Goal: Find contact information: Find phone

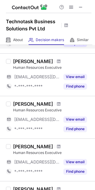
scroll to position [119, 0]
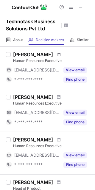
click at [57, 54] on span at bounding box center [59, 54] width 4 height 5
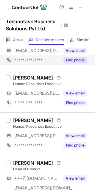
scroll to position [149, 0]
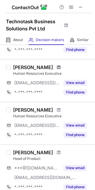
click at [61, 67] on span at bounding box center [59, 67] width 4 height 5
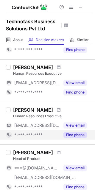
scroll to position [179, 0]
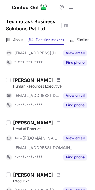
click at [59, 79] on span at bounding box center [59, 80] width 4 height 5
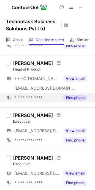
scroll to position [269, 0]
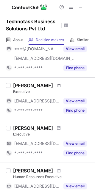
click at [57, 85] on span at bounding box center [59, 85] width 4 height 5
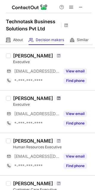
click at [57, 98] on span at bounding box center [59, 98] width 4 height 5
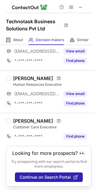
scroll to position [362, 0]
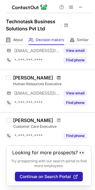
click at [57, 76] on span at bounding box center [59, 78] width 4 height 5
click at [57, 119] on span at bounding box center [59, 120] width 4 height 5
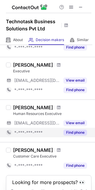
click at [76, 133] on button "Find phone" at bounding box center [76, 133] width 24 height 6
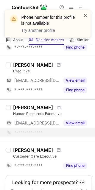
click at [85, 15] on span at bounding box center [86, 16] width 5 height 6
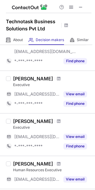
scroll to position [272, 0]
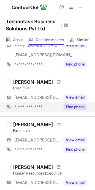
click at [73, 107] on button "Find phone" at bounding box center [76, 107] width 24 height 6
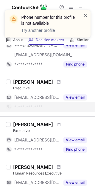
click at [85, 13] on span at bounding box center [86, 16] width 5 height 6
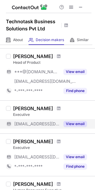
scroll to position [213, 0]
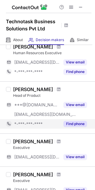
click at [74, 124] on button "Find phone" at bounding box center [76, 124] width 24 height 6
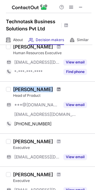
drag, startPoint x: 12, startPoint y: 84, endPoint x: 47, endPoint y: 90, distance: 35.1
click at [47, 90] on div "Talib Ahmed Head of Product ***@gmail.com ***@technotask.co.in View email +9170…" at bounding box center [47, 108] width 95 height 52
copy div "Talib Ahmed"
drag, startPoint x: 42, startPoint y: 95, endPoint x: 8, endPoint y: 95, distance: 34.0
click at [8, 95] on div "Talib Ahmed Head of Product ***@gmail.com ***@technotask.co.in View email +9170…" at bounding box center [47, 108] width 95 height 52
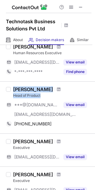
copy div "Talib Ahmed Head of Product"
click at [46, 97] on div "Head of Product" at bounding box center [52, 95] width 79 height 5
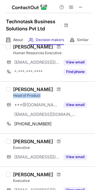
drag, startPoint x: 45, startPoint y: 94, endPoint x: 11, endPoint y: 93, distance: 33.7
click at [11, 93] on div "Talib Ahmed Head of Product ***@gmail.com ***@technotask.co.in View email +9170…" at bounding box center [51, 108] width 81 height 42
copy div "Head of Product"
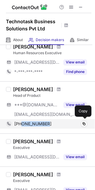
drag, startPoint x: 51, startPoint y: 124, endPoint x: 22, endPoint y: 124, distance: 28.4
click at [22, 124] on div "+917000527184" at bounding box center [50, 124] width 73 height 5
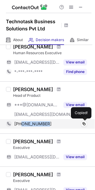
copy span "7000527184"
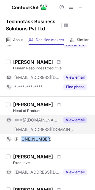
scroll to position [183, 0]
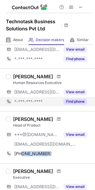
click at [73, 100] on button "Find phone" at bounding box center [76, 102] width 24 height 6
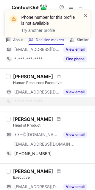
click at [86, 14] on span at bounding box center [86, 16] width 5 height 6
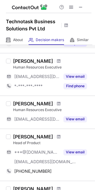
scroll to position [123, 0]
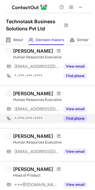
click at [75, 117] on button "Find phone" at bounding box center [76, 119] width 24 height 6
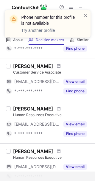
scroll to position [63, 0]
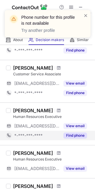
click at [71, 135] on button "Find phone" at bounding box center [76, 136] width 24 height 6
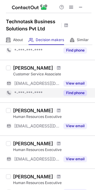
click at [76, 92] on button "Find phone" at bounding box center [76, 93] width 24 height 6
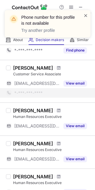
click at [85, 13] on span at bounding box center [86, 16] width 5 height 6
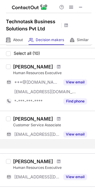
scroll to position [0, 0]
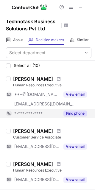
click at [73, 112] on button "Find phone" at bounding box center [76, 114] width 24 height 6
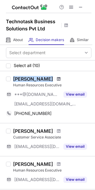
drag, startPoint x: 13, startPoint y: 75, endPoint x: 71, endPoint y: 78, distance: 58.6
click at [71, 78] on div "Bhanu Prakash Kalisetti Human Resources Executive ***@gmail.com ***@technotask.…" at bounding box center [47, 97] width 95 height 52
copy div "Bhanu Prakash Kalisetti"
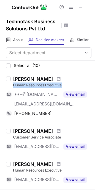
drag, startPoint x: 11, startPoint y: 85, endPoint x: 61, endPoint y: 85, distance: 50.2
click at [61, 85] on div "Bhanu Prakash Kalisetti Human Resources Executive ***@gmail.com ***@technotask.…" at bounding box center [51, 97] width 81 height 42
copy div "Human Resources Executive"
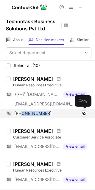
drag, startPoint x: 55, startPoint y: 113, endPoint x: 21, endPoint y: 113, distance: 33.2
click at [21, 113] on div "+917075612852" at bounding box center [50, 113] width 73 height 5
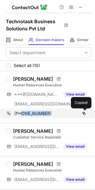
copy span "7075612852"
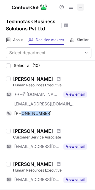
click at [81, 6] on span at bounding box center [81, 7] width 5 height 5
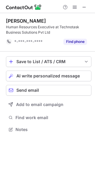
scroll to position [126, 95]
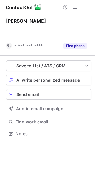
scroll to position [3, 3]
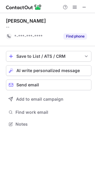
click at [51, 19] on div "[PERSON_NAME]" at bounding box center [49, 21] width 86 height 6
drag, startPoint x: 21, startPoint y: 18, endPoint x: 7, endPoint y: 16, distance: 14.1
click at [7, 16] on div "Mohd Akmam khan -- *-***-***-**** Find phone" at bounding box center [49, 29] width 86 height 33
click at [44, 22] on div "Mohd Akmam khan" at bounding box center [26, 21] width 40 height 6
click at [43, 20] on div "Mohd Akmam khan" at bounding box center [26, 21] width 40 height 6
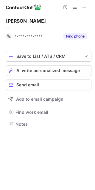
click at [43, 20] on div "Mohd Akmam khan" at bounding box center [26, 21] width 40 height 6
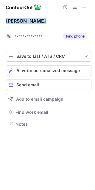
click at [43, 20] on div "Mohd Akmam khan" at bounding box center [26, 21] width 40 height 6
copy div "Mohd Akmam khan"
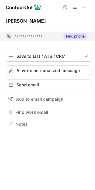
click at [70, 37] on button "Find phone" at bounding box center [76, 36] width 24 height 6
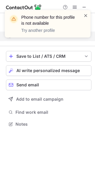
click at [86, 15] on span at bounding box center [86, 16] width 5 height 6
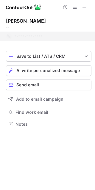
click at [85, 7] on div "Phone number for this profile is not available Try another profile" at bounding box center [48, 26] width 96 height 44
click at [84, 5] on div "Phone number for this profile is not available Try another profile" at bounding box center [48, 26] width 96 height 44
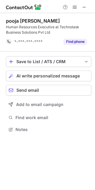
scroll to position [126, 95]
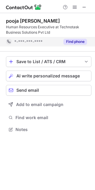
click at [74, 42] on button "Find phone" at bounding box center [76, 42] width 24 height 6
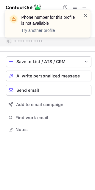
click at [84, 14] on span at bounding box center [86, 16] width 5 height 6
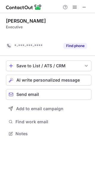
scroll to position [3, 3]
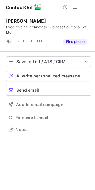
scroll to position [126, 95]
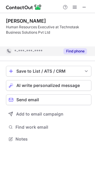
scroll to position [126, 95]
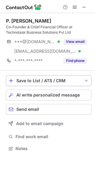
scroll to position [144, 95]
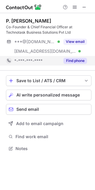
click at [74, 61] on button "Find phone" at bounding box center [76, 61] width 24 height 6
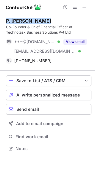
copy div "P. Vaibhav Naidu"
drag, startPoint x: 48, startPoint y: 20, endPoint x: 6, endPoint y: 20, distance: 42.1
click at [6, 20] on div "P. Vaibhav Naidu" at bounding box center [49, 21] width 86 height 6
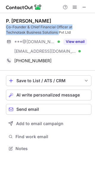
drag, startPoint x: 6, startPoint y: 27, endPoint x: 59, endPoint y: 34, distance: 53.9
click at [59, 34] on div "Co-Founder & Chief Financial Officer at Technotask Business Solutions Pvt Ltd" at bounding box center [49, 29] width 86 height 11
copy div "Co-Founder & Chief Financial Officer at Technotask Business Solutions"
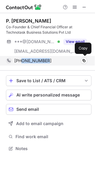
drag, startPoint x: 50, startPoint y: 58, endPoint x: 22, endPoint y: 61, distance: 28.0
click at [22, 61] on div "+919713734443 Copy" at bounding box center [46, 61] width 81 height 10
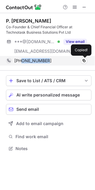
copy span "9713734443"
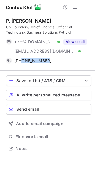
drag, startPoint x: 86, startPoint y: 4, endPoint x: 80, endPoint y: 4, distance: 6.0
click at [86, 5] on span at bounding box center [84, 7] width 5 height 5
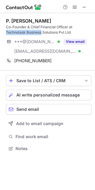
drag, startPoint x: 7, startPoint y: 32, endPoint x: 42, endPoint y: 32, distance: 35.2
click at [42, 32] on div "Co-Founder & Chief Financial Officer at Technotask Business Solutions Pvt Ltd" at bounding box center [49, 29] width 86 height 11
copy div "Technotask Business"
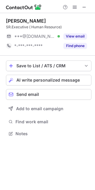
scroll to position [130, 95]
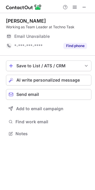
scroll to position [130, 95]
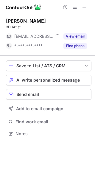
scroll to position [130, 95]
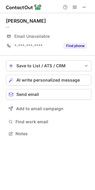
scroll to position [130, 95]
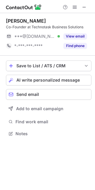
scroll to position [130, 95]
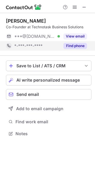
click at [78, 45] on button "Find phone" at bounding box center [76, 46] width 24 height 6
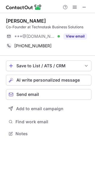
drag, startPoint x: 30, startPoint y: 19, endPoint x: 4, endPoint y: 18, distance: 25.7
click at [4, 18] on div "Manoj Kumar Biswas Co-Founder at Technotask Business Solutions ***@yahoo.co.in …" at bounding box center [47, 78] width 95 height 130
copy div "Manoj Kumar Biswas"
click at [7, 26] on div "Co-Founder at Technotask Business Solutions" at bounding box center [49, 26] width 86 height 5
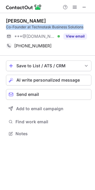
drag, startPoint x: 7, startPoint y: 26, endPoint x: 87, endPoint y: 26, distance: 80.0
click at [87, 26] on div "Co-Founder at Technotask Business Solutions" at bounding box center [49, 26] width 86 height 5
copy div "Co-Founder at Technotask Business Solutions"
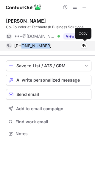
drag, startPoint x: 53, startPoint y: 46, endPoint x: 22, endPoint y: 44, distance: 30.5
click at [22, 44] on div "+917090772200" at bounding box center [50, 45] width 73 height 5
copy span "7090772200"
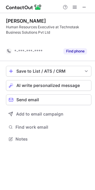
scroll to position [126, 95]
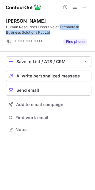
drag, startPoint x: 60, startPoint y: 26, endPoint x: 62, endPoint y: 31, distance: 5.6
click at [62, 31] on div "Human Resources Executive at Technotask Business Solutions Pvt Ltd" at bounding box center [49, 29] width 86 height 11
copy div "Technotask Business Solutions Pvt Ltd"
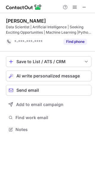
scroll to position [126, 95]
click at [73, 51] on div "Nisha Nishad Data Scientist | Artificial Intelligence | Seeking Exciting Opport…" at bounding box center [49, 32] width 86 height 39
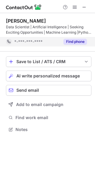
click at [73, 42] on button "Find phone" at bounding box center [76, 42] width 24 height 6
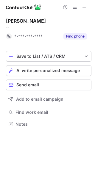
scroll to position [3, 3]
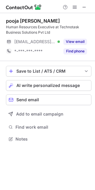
scroll to position [135, 95]
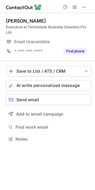
scroll to position [135, 95]
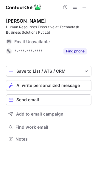
scroll to position [135, 95]
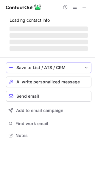
scroll to position [139, 95]
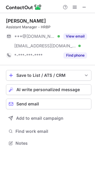
click at [70, 53] on button "Find phone" at bounding box center [76, 56] width 24 height 6
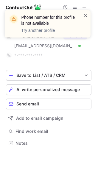
click at [86, 15] on span at bounding box center [86, 16] width 5 height 6
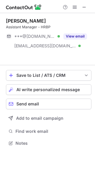
scroll to position [130, 95]
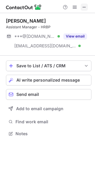
click at [87, 7] on button at bounding box center [84, 7] width 7 height 7
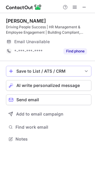
scroll to position [135, 95]
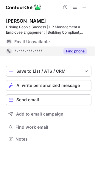
click at [76, 52] on button "Find phone" at bounding box center [76, 51] width 24 height 6
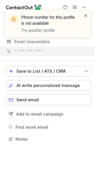
click at [85, 14] on span at bounding box center [86, 16] width 5 height 6
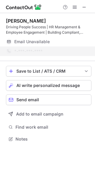
click at [85, 5] on div "Phone number for this profile is not available Try another profile" at bounding box center [48, 26] width 96 height 44
click at [84, 6] on div "Phone number for this profile is not available Try another profile" at bounding box center [48, 10] width 96 height 12
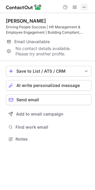
click at [84, 6] on span at bounding box center [84, 7] width 5 height 5
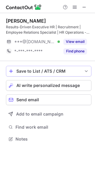
scroll to position [135, 95]
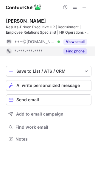
click at [77, 52] on button "Find phone" at bounding box center [76, 51] width 24 height 6
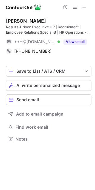
drag, startPoint x: 52, startPoint y: 21, endPoint x: -7, endPoint y: 18, distance: 59.2
click at [0, 18] on html "Shubhangi Singh Results-Driven Executive HR | Recruitment | Employee Relations …" at bounding box center [47, 95] width 95 height 190
click at [50, 17] on div "Shubhangi Singh Results-Driven Executive HR | Recruitment | Employee Relations …" at bounding box center [49, 37] width 86 height 48
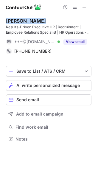
click at [50, 17] on div "Shubhangi Singh Results-Driven Executive HR | Recruitment | Employee Relations …" at bounding box center [49, 37] width 86 height 48
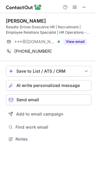
click at [54, 26] on div "Results-Driven Executive HR | Recruitment | Employee Relations Specialist | HR …" at bounding box center [49, 29] width 86 height 11
click at [52, 26] on div "Results-Driven Executive HR | Recruitment | Employee Relations Specialist | HR …" at bounding box center [49, 29] width 86 height 11
copy div "HR"
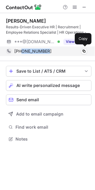
drag, startPoint x: 53, startPoint y: 52, endPoint x: 21, endPoint y: 51, distance: 32.3
click at [21, 51] on div "+919956552471" at bounding box center [50, 51] width 73 height 5
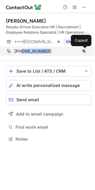
copy span "9956552471"
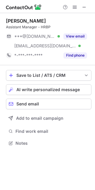
scroll to position [139, 95]
drag, startPoint x: 85, startPoint y: 9, endPoint x: 49, endPoint y: 11, distance: 36.5
click at [85, 9] on span at bounding box center [84, 7] width 5 height 5
